Goal: Find specific page/section: Find specific page/section

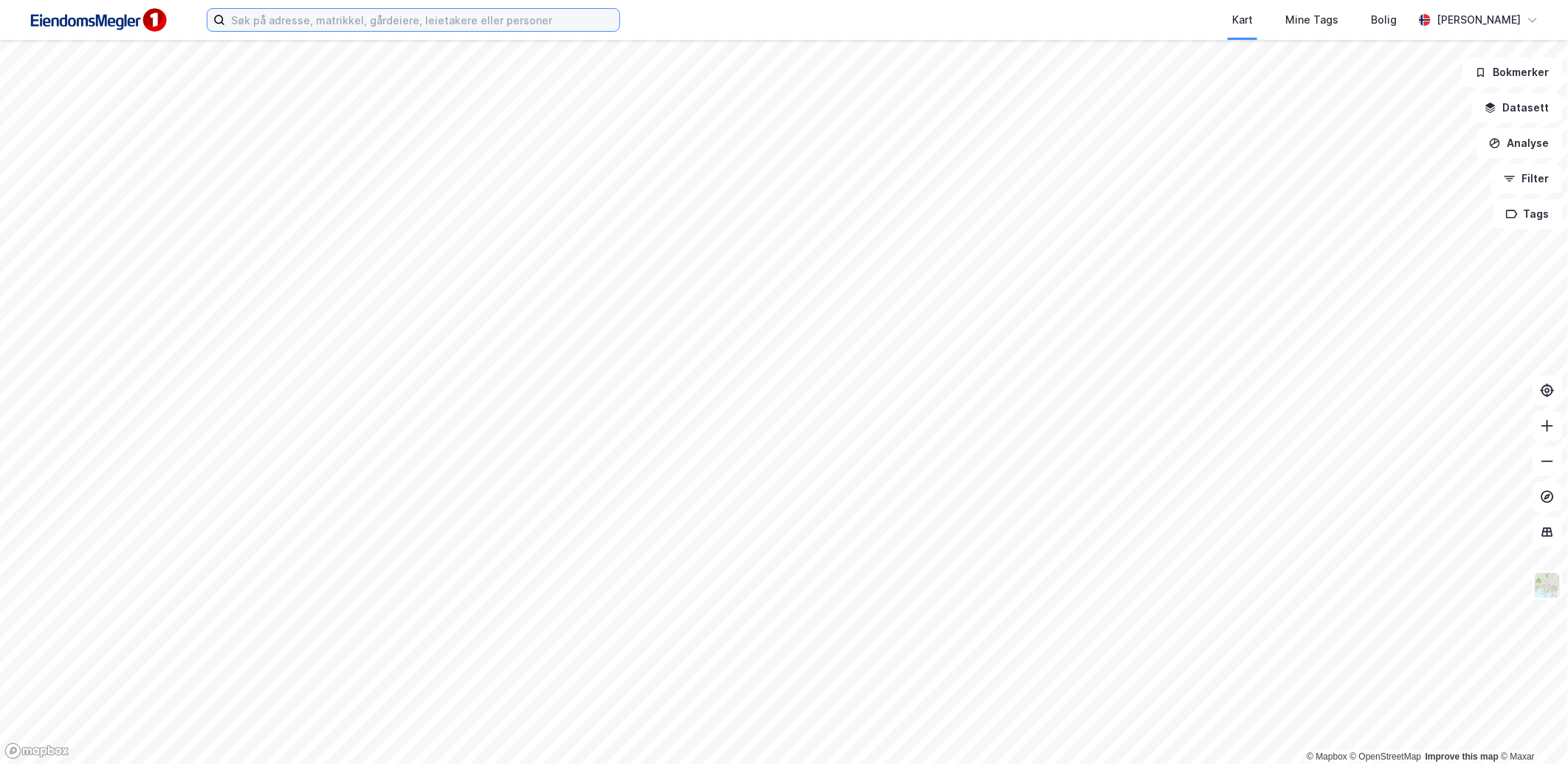
click at [263, 23] on input at bounding box center [421, 20] width 394 height 23
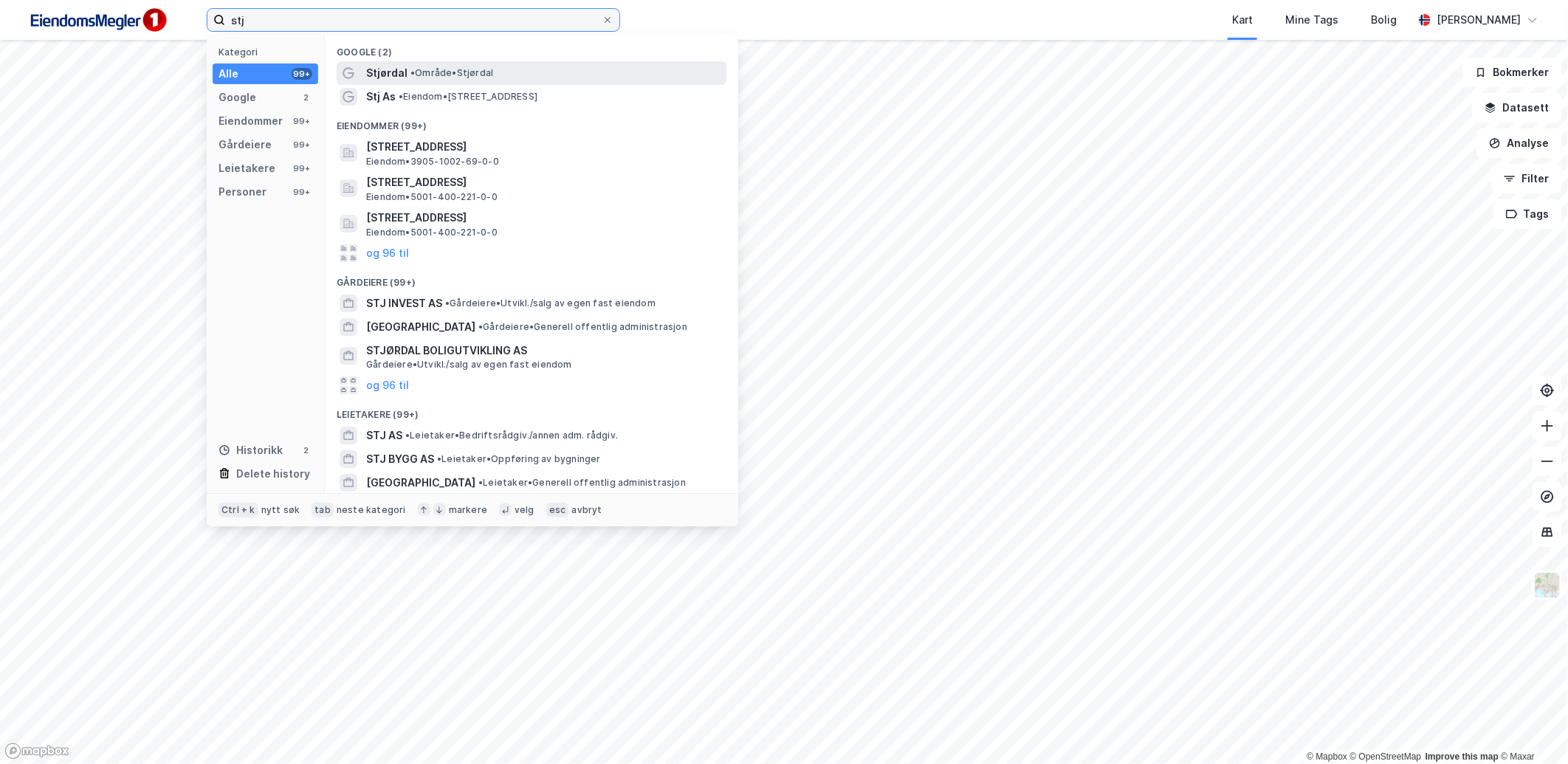
type input "stj"
click at [376, 69] on span "Stjørdal" at bounding box center [387, 73] width 41 height 18
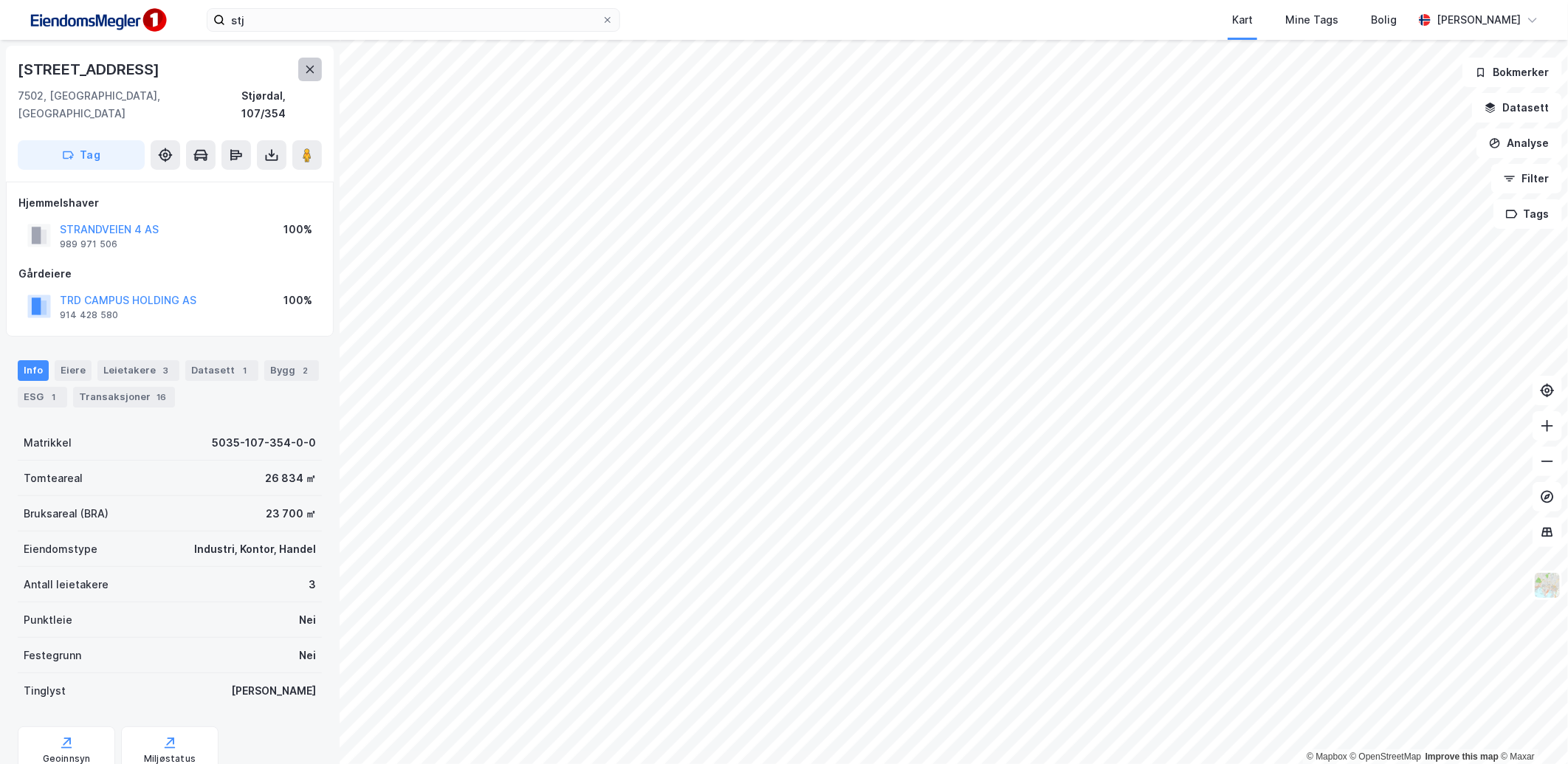
click at [310, 67] on icon at bounding box center [310, 70] width 12 height 12
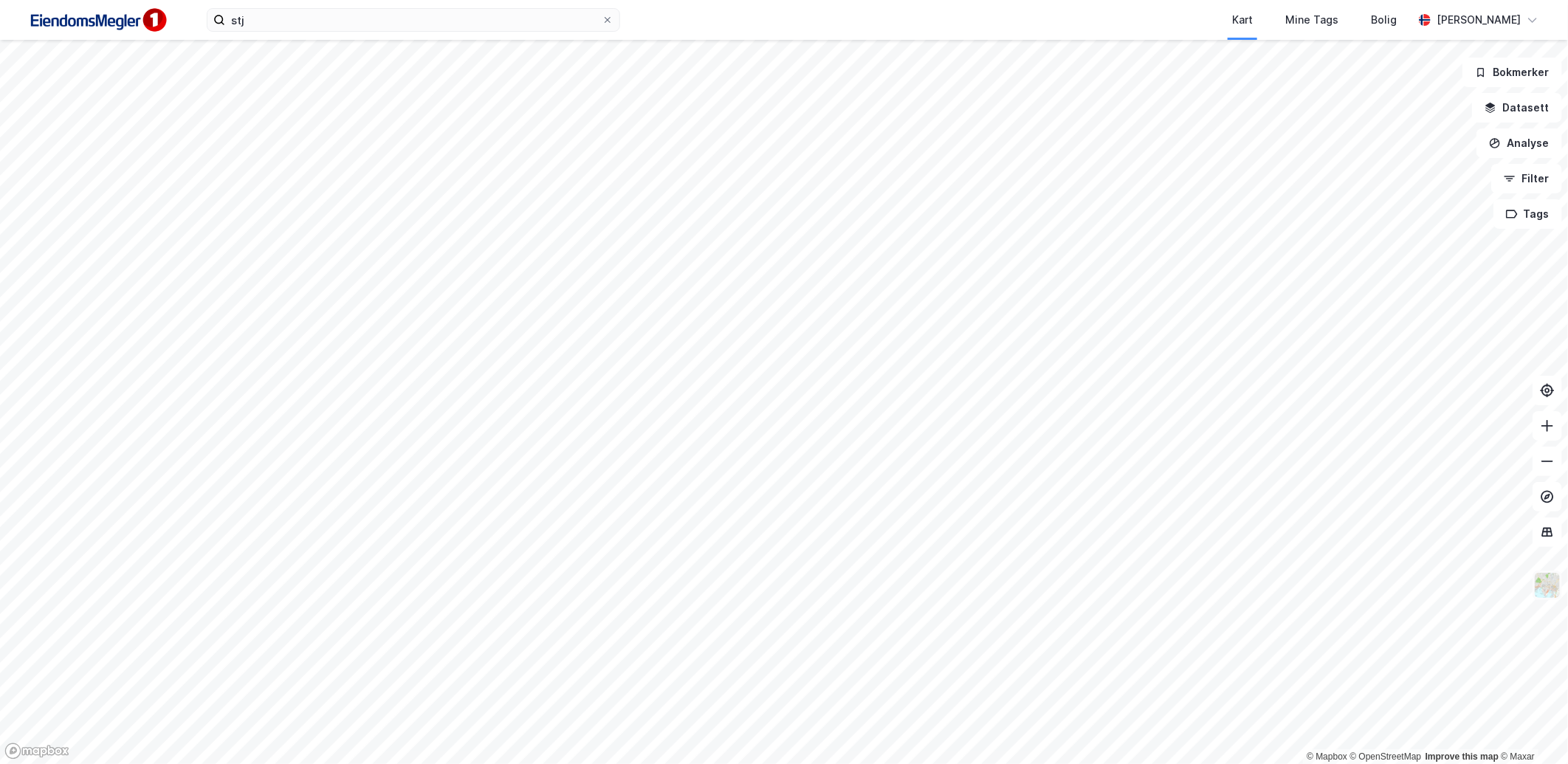
click at [1546, 599] on button at bounding box center [1547, 585] width 29 height 29
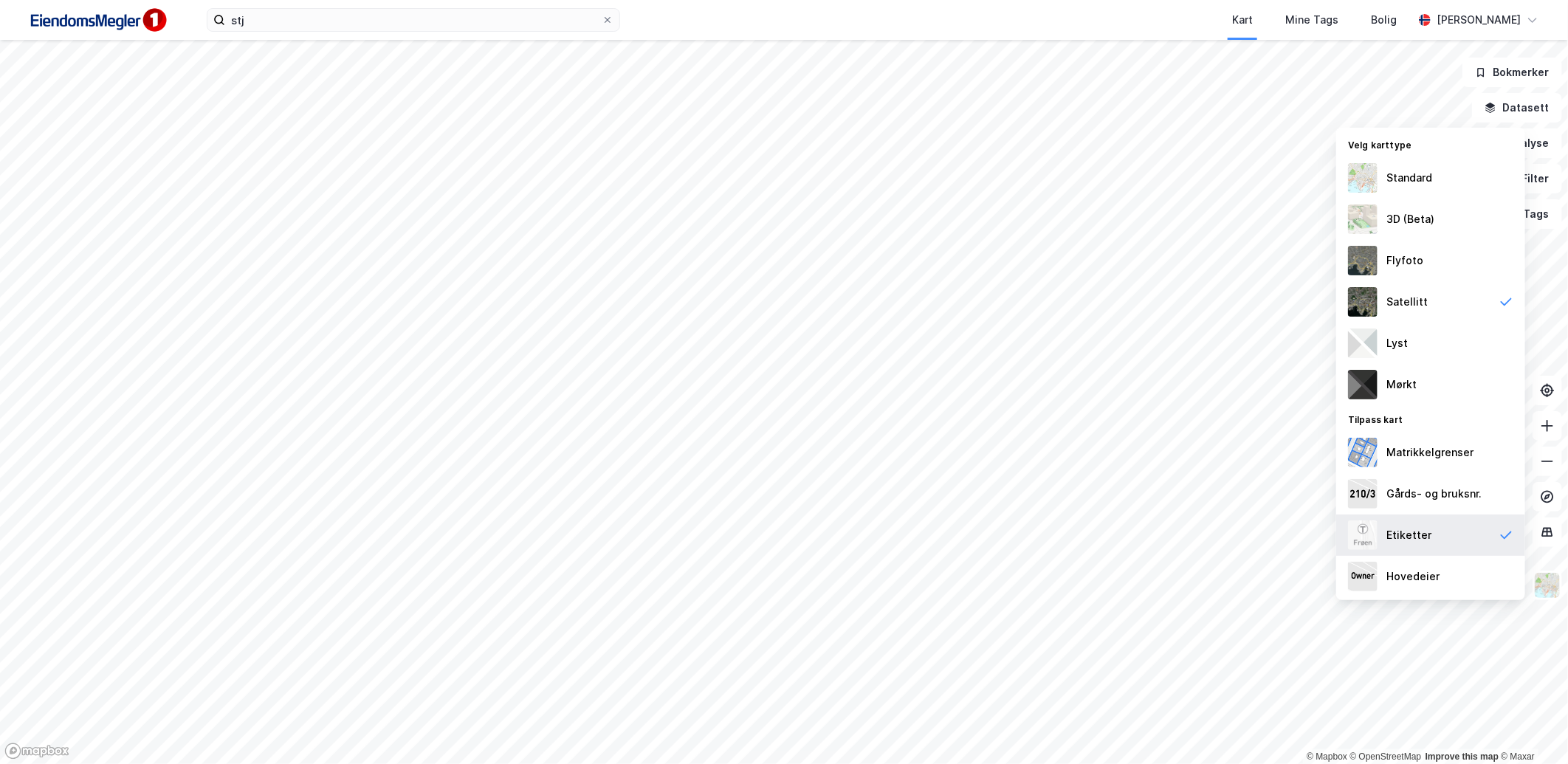
click at [1446, 529] on div "Etiketter" at bounding box center [1430, 535] width 189 height 41
click at [1550, 585] on img at bounding box center [1546, 584] width 28 height 28
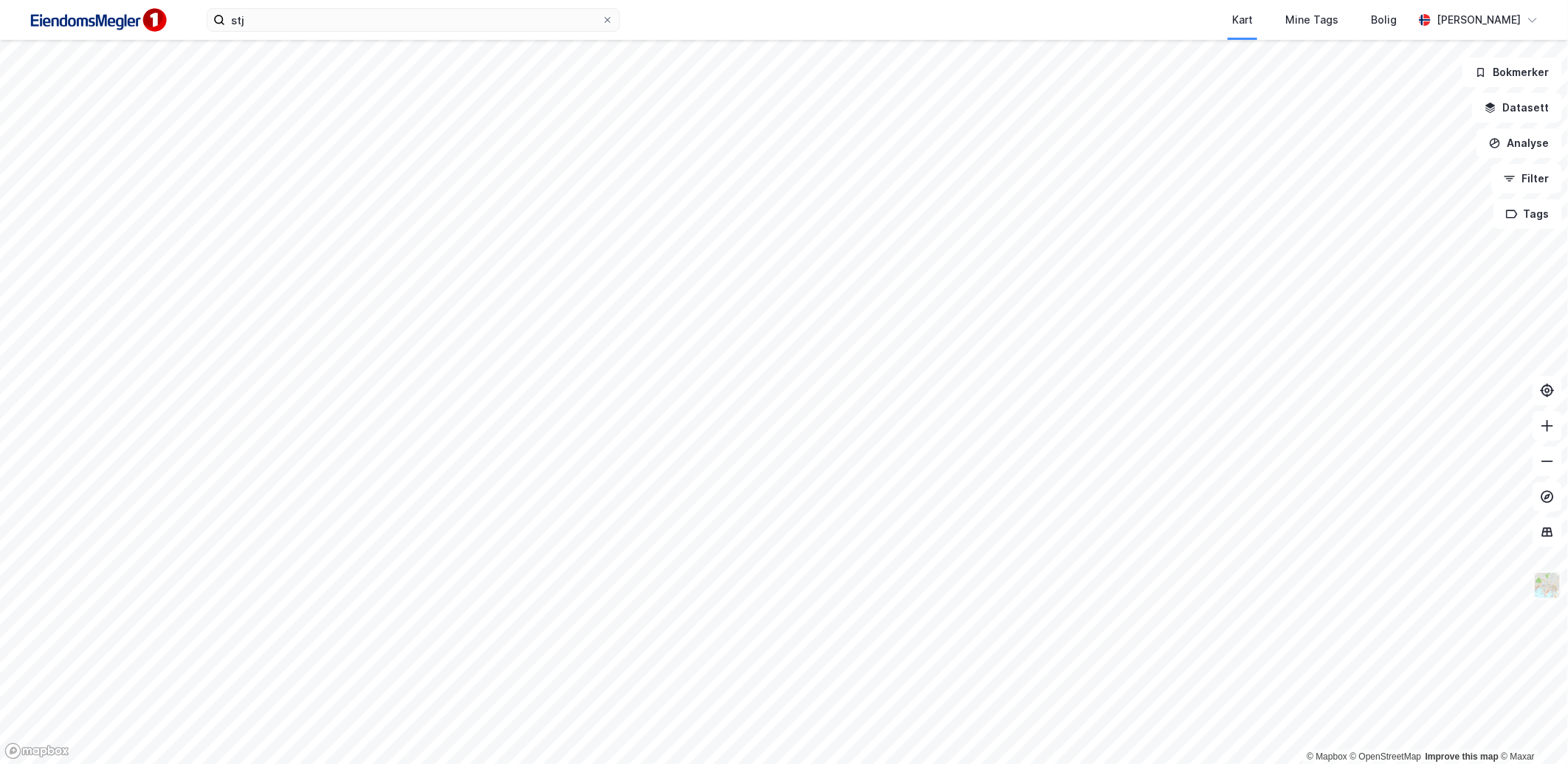
click at [1558, 579] on img at bounding box center [1546, 584] width 28 height 28
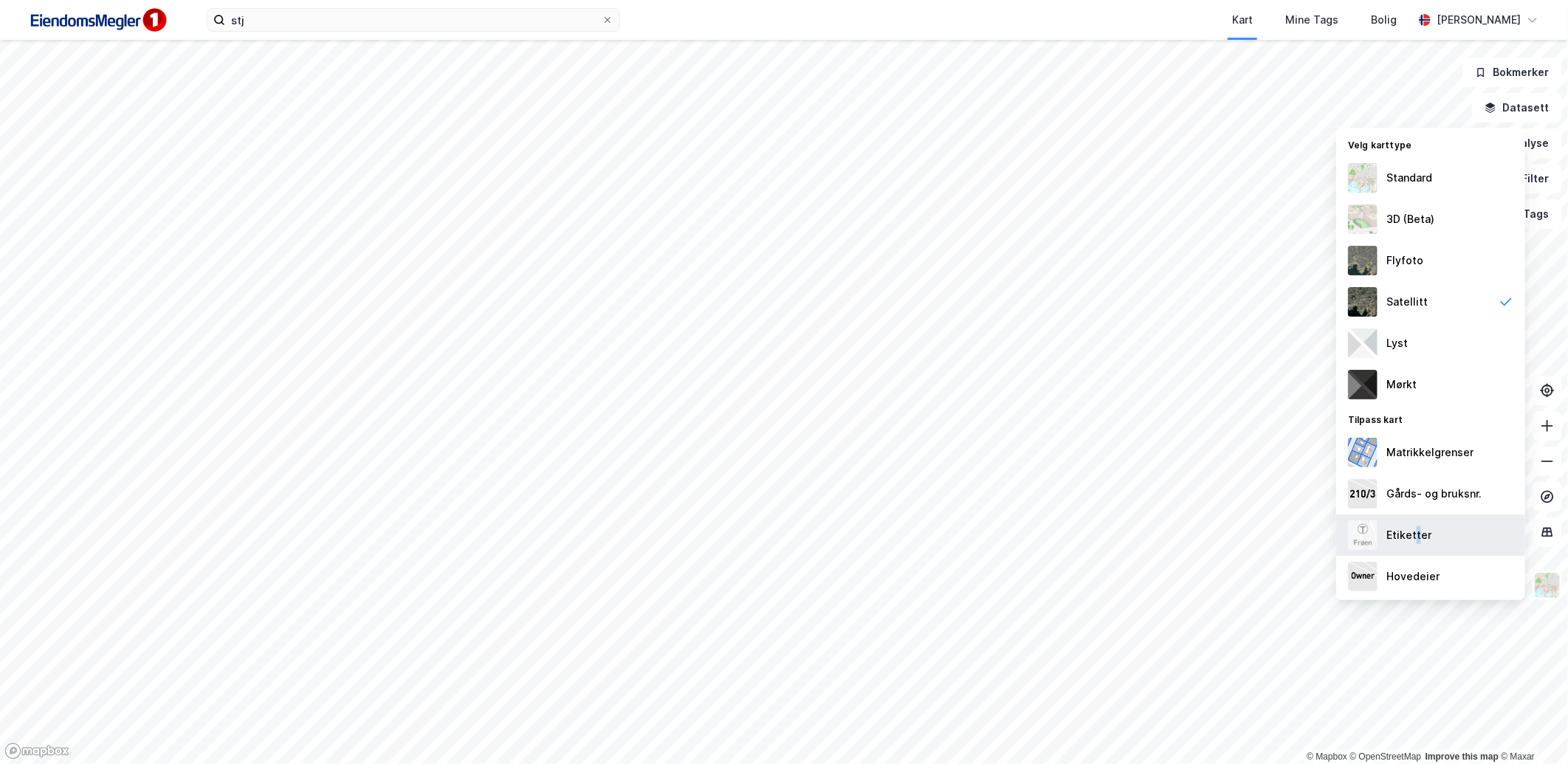
click at [1417, 540] on div "Etiketter" at bounding box center [1409, 535] width 45 height 18
